Goal: Transaction & Acquisition: Download file/media

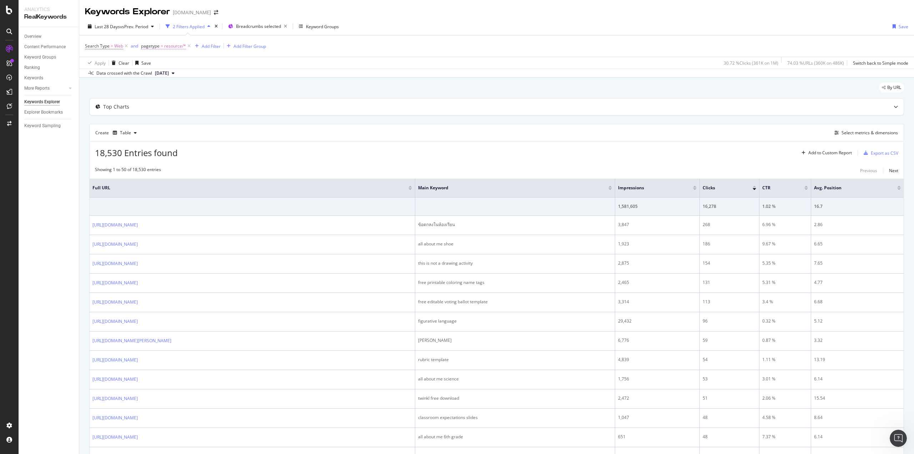
click at [166, 46] on span "resource/*" at bounding box center [175, 46] width 22 height 10
click at [279, 67] on div "Apply Clear Save 30.72 % Clicks ( 361K on 1M ) 74.03 % URLs ( 360K on 486K ) Sw…" at bounding box center [496, 63] width 835 height 12
click at [286, 26] on icon "button" at bounding box center [285, 26] width 9 height 10
click at [879, 152] on div "Export as CSV" at bounding box center [884, 153] width 27 height 6
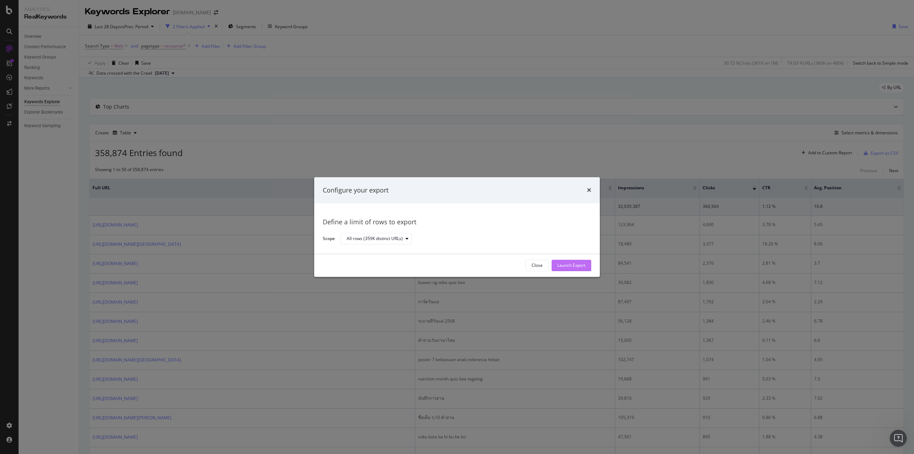
click at [575, 262] on div "Launch Export" at bounding box center [571, 265] width 28 height 6
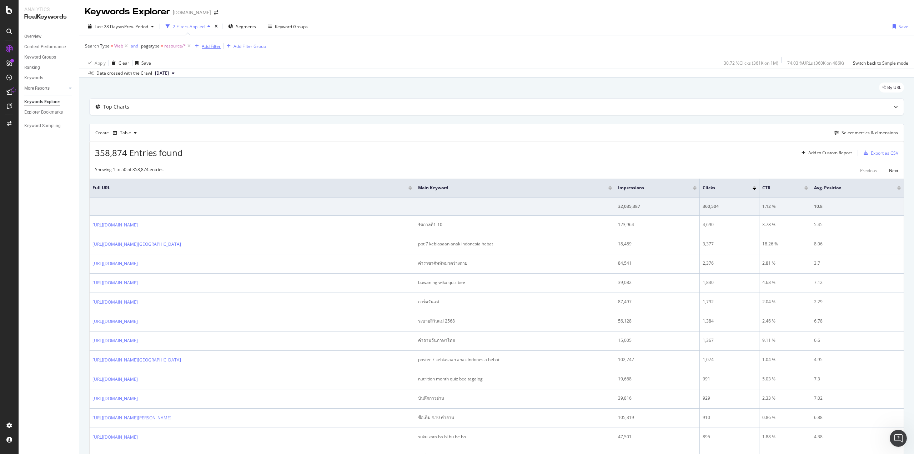
click at [207, 46] on div "Add Filter" at bounding box center [211, 46] width 19 height 6
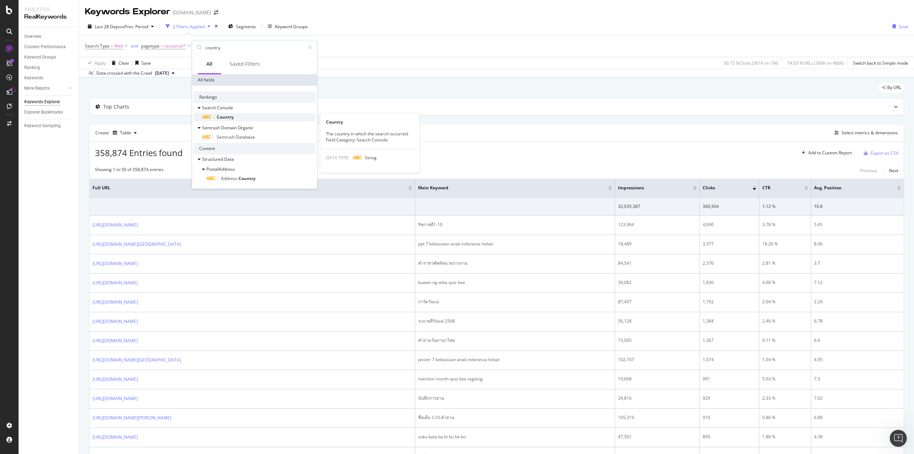
type input "country"
click at [225, 118] on span "Country" at bounding box center [225, 117] width 17 height 6
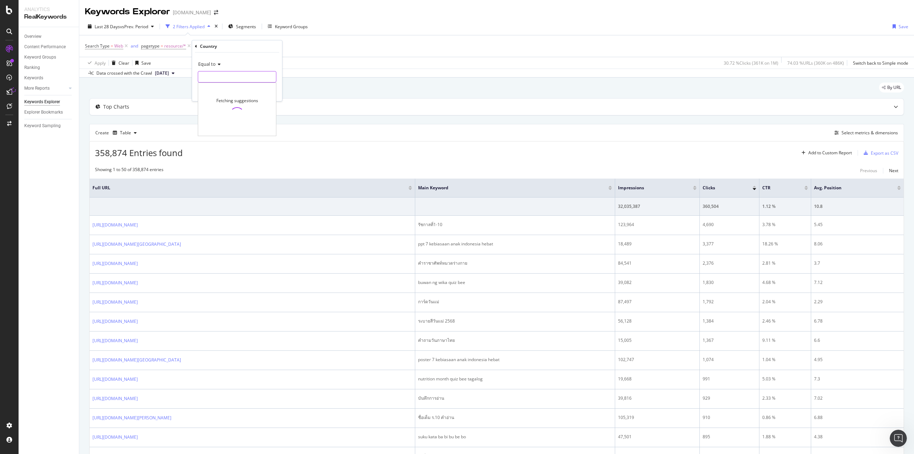
click at [217, 76] on input "text" at bounding box center [237, 76] width 78 height 11
